Goal: Find specific page/section: Find specific page/section

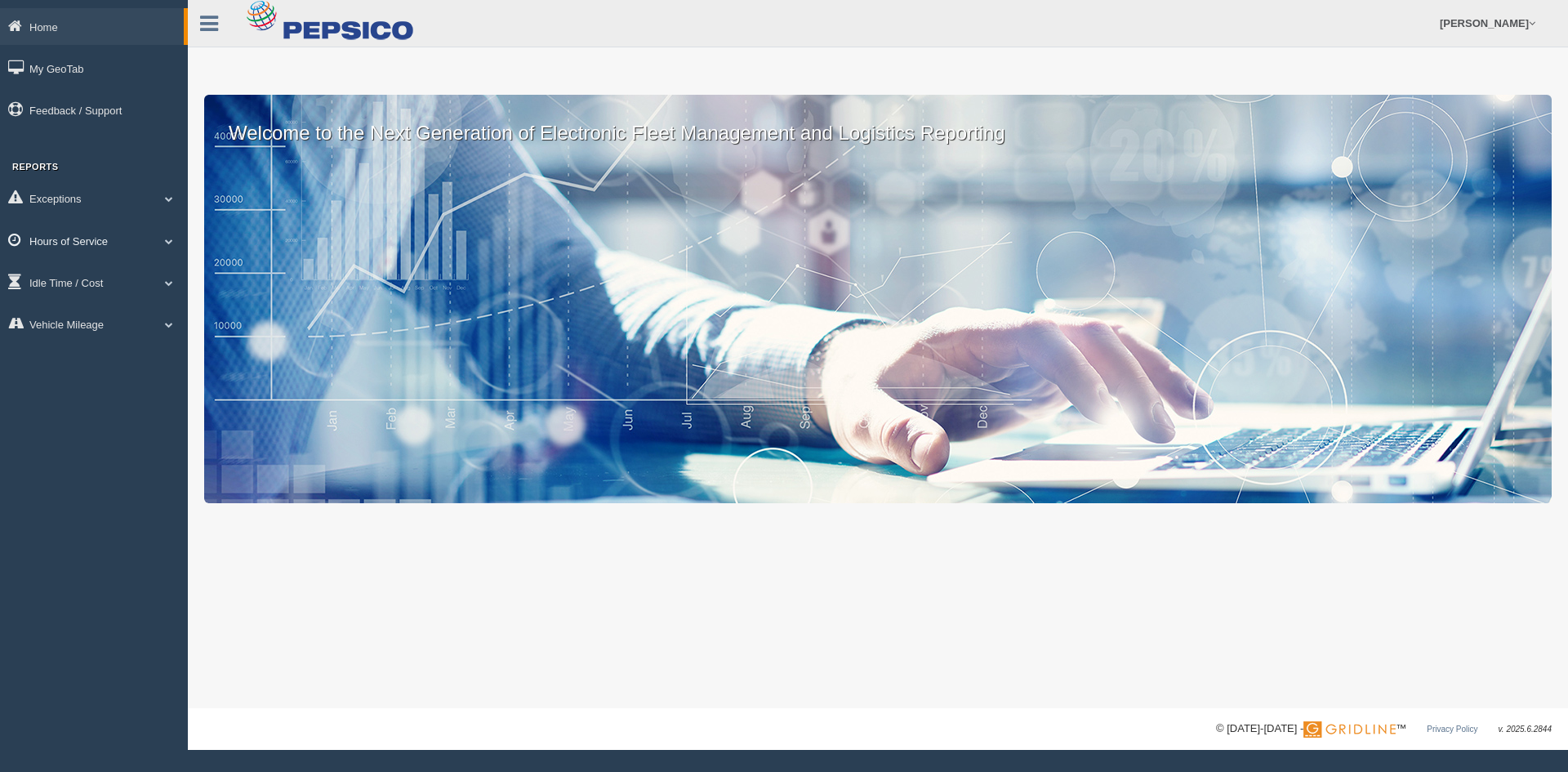
click at [78, 231] on link "Hours of Service" at bounding box center [94, 240] width 188 height 36
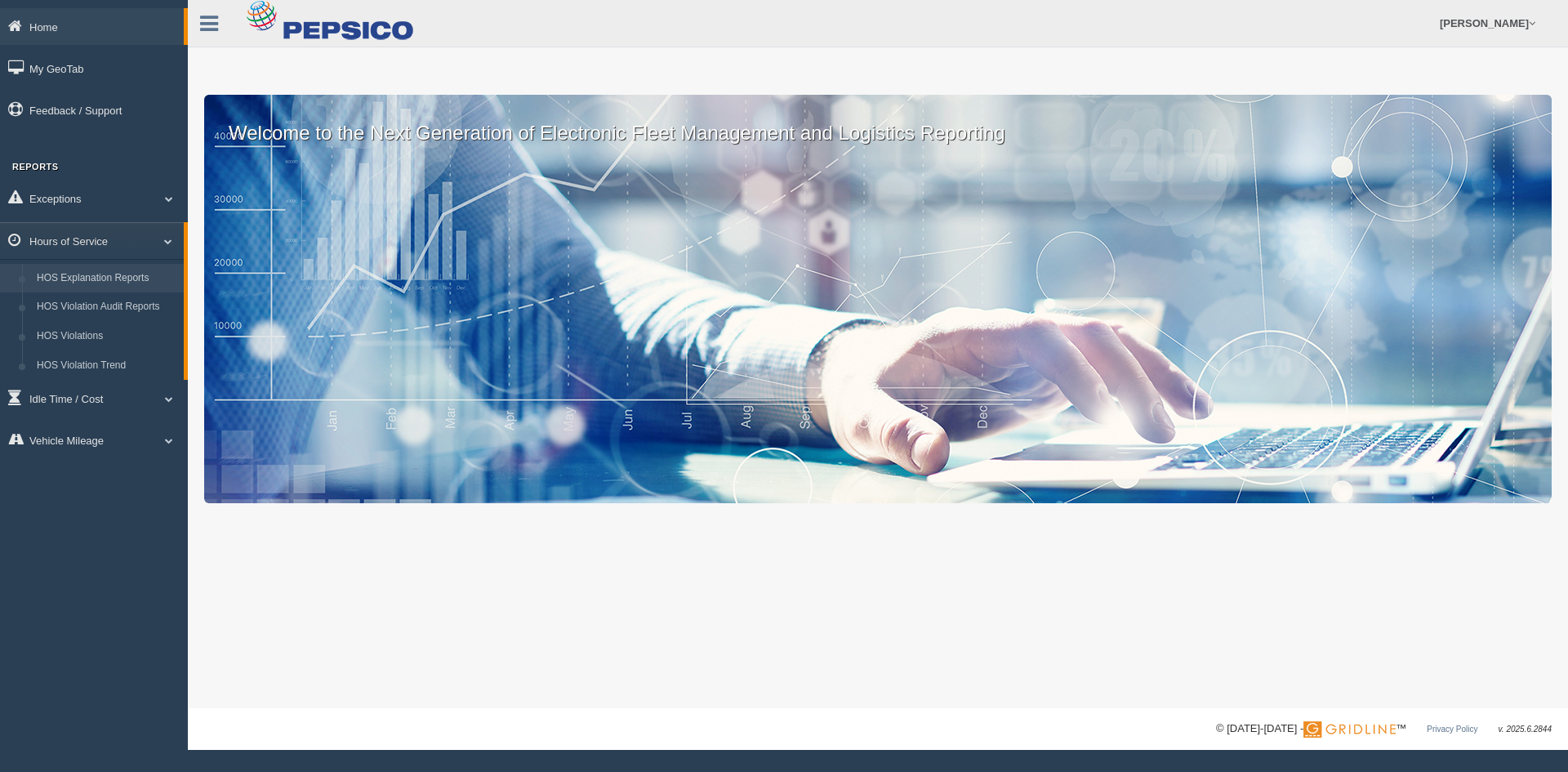
click at [82, 265] on link "HOS Explanation Reports" at bounding box center [106, 278] width 154 height 29
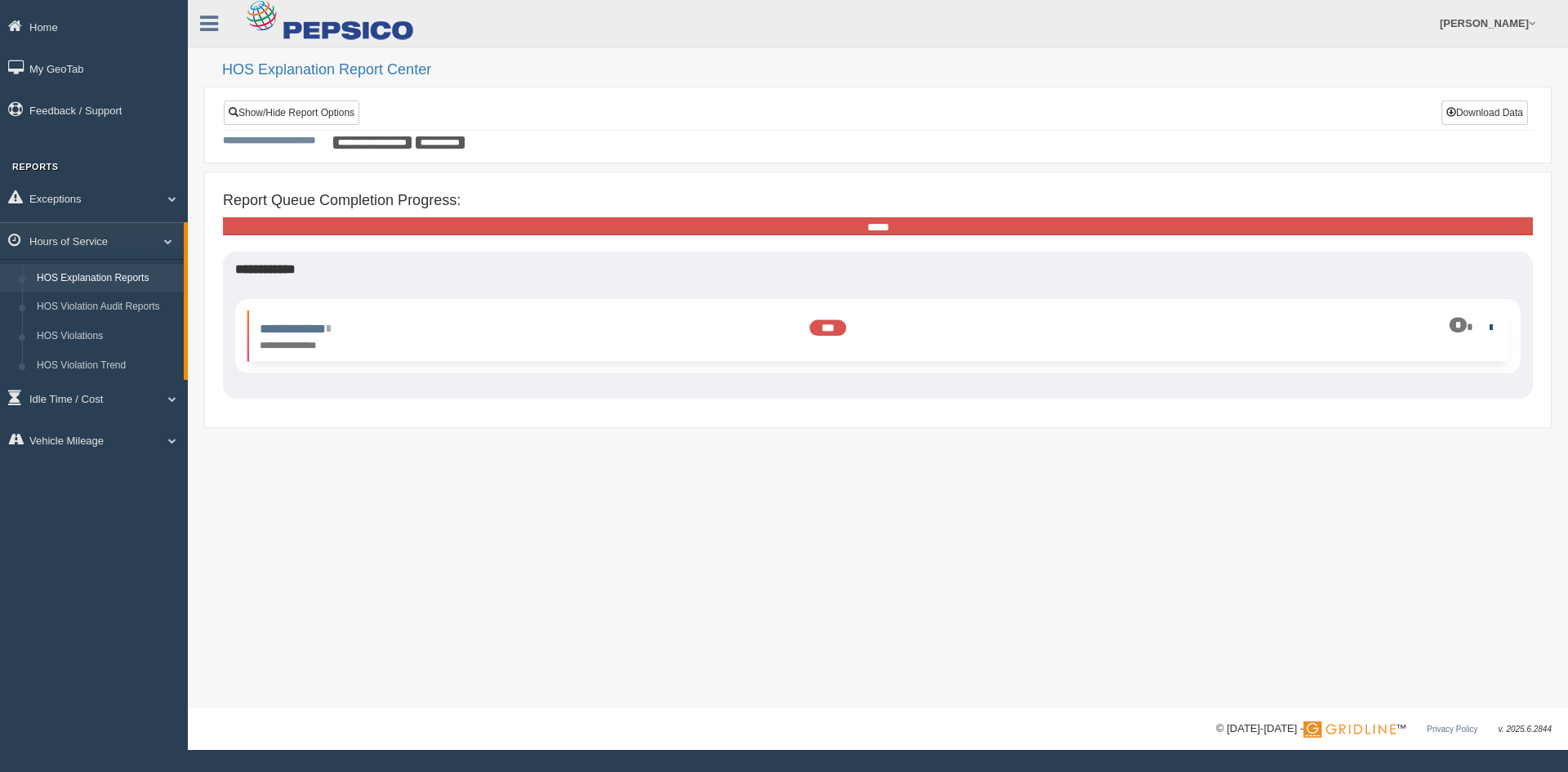
click at [1483, 326] on link at bounding box center [1487, 327] width 11 height 11
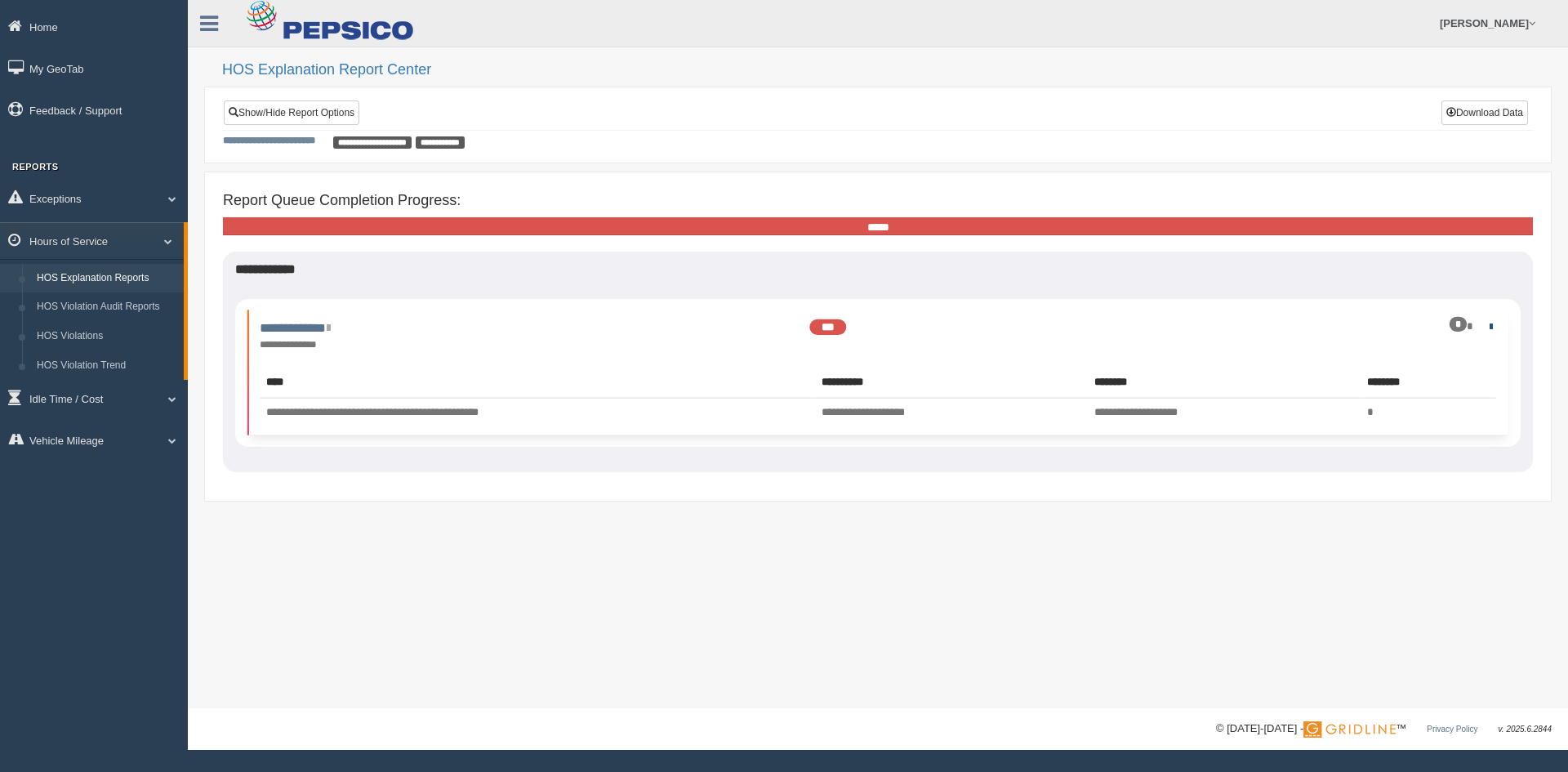
click at [1483, 326] on link at bounding box center [1487, 326] width 11 height 11
